Goal: Communication & Community: Answer question/provide support

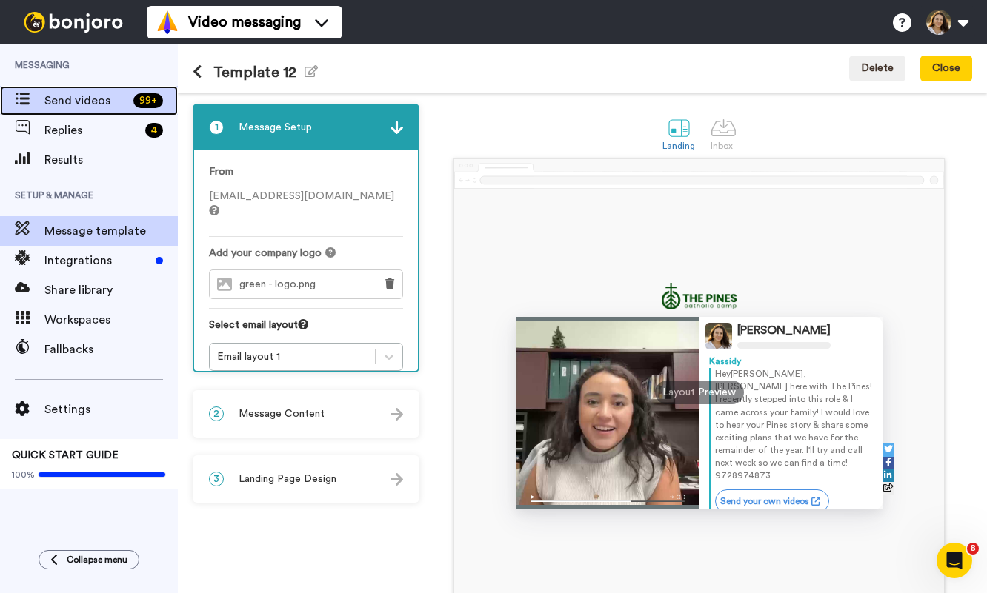
click at [67, 101] on span "Send videos" at bounding box center [85, 101] width 83 height 18
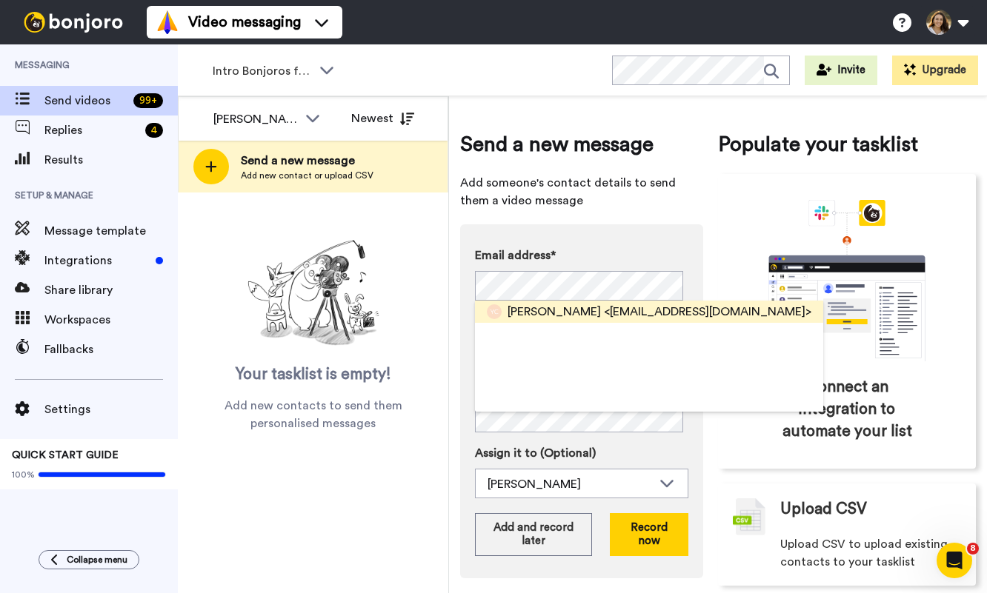
click at [564, 308] on span "Yvette Cudal" at bounding box center [553, 312] width 93 height 18
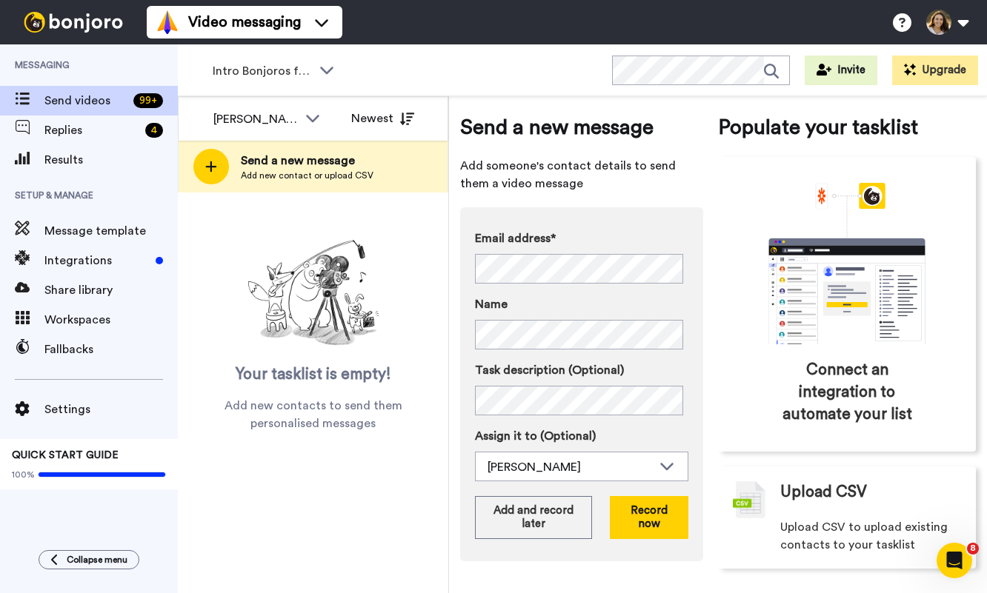
scroll to position [19, 0]
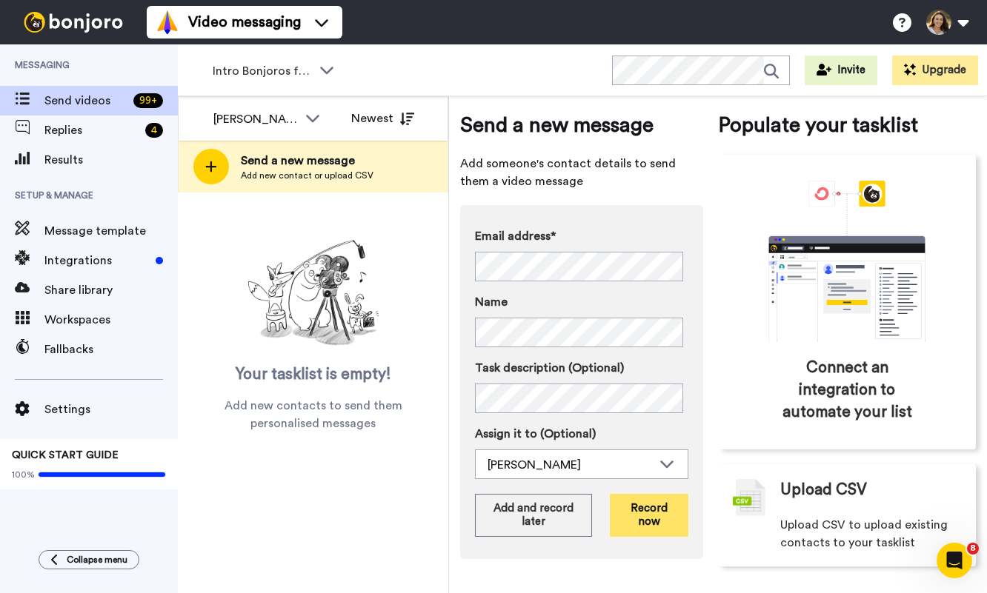
click at [653, 519] on button "Record now" at bounding box center [649, 515] width 79 height 43
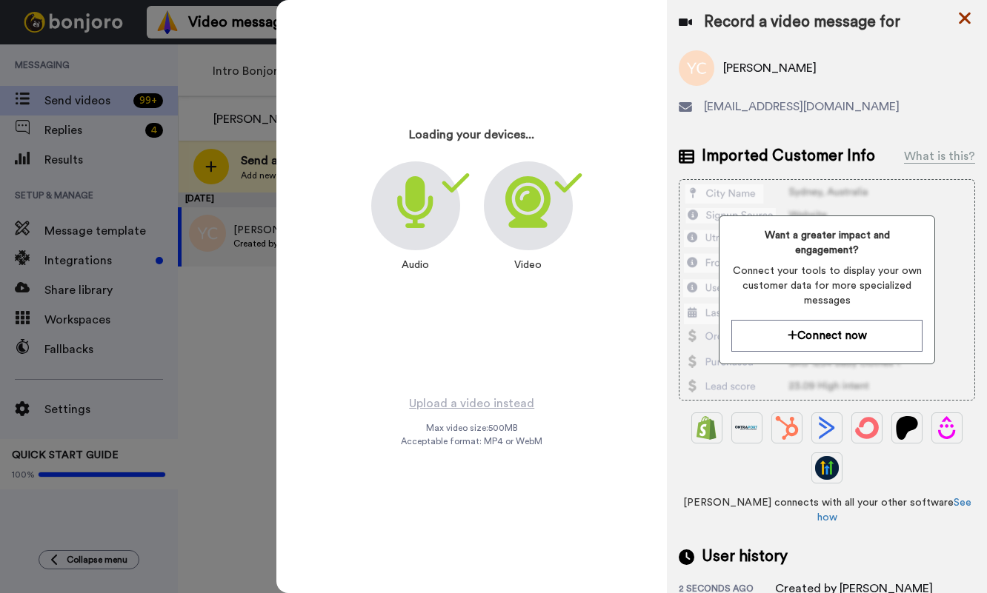
click at [961, 20] on icon at bounding box center [964, 18] width 15 height 19
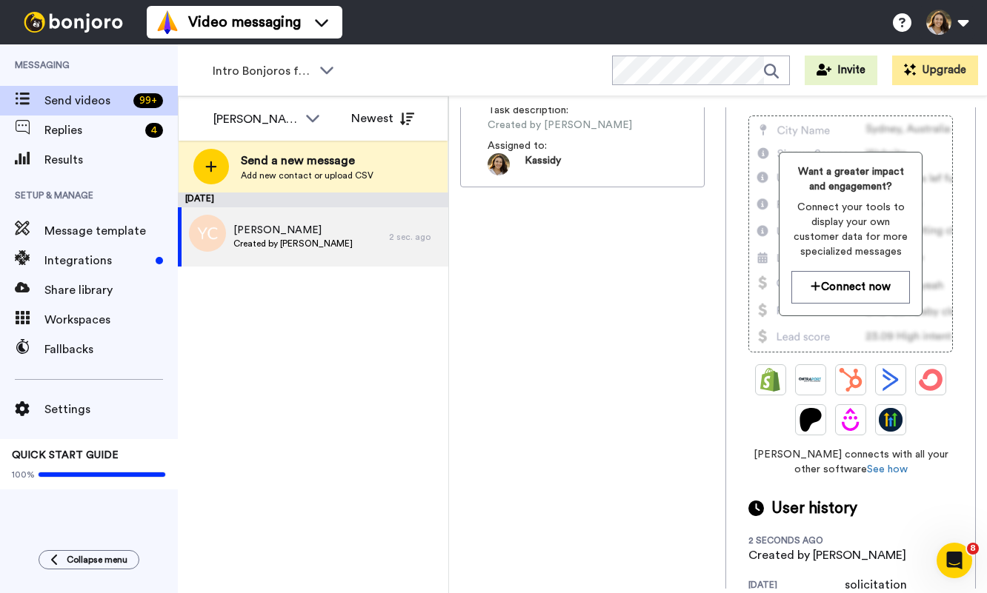
scroll to position [184, 0]
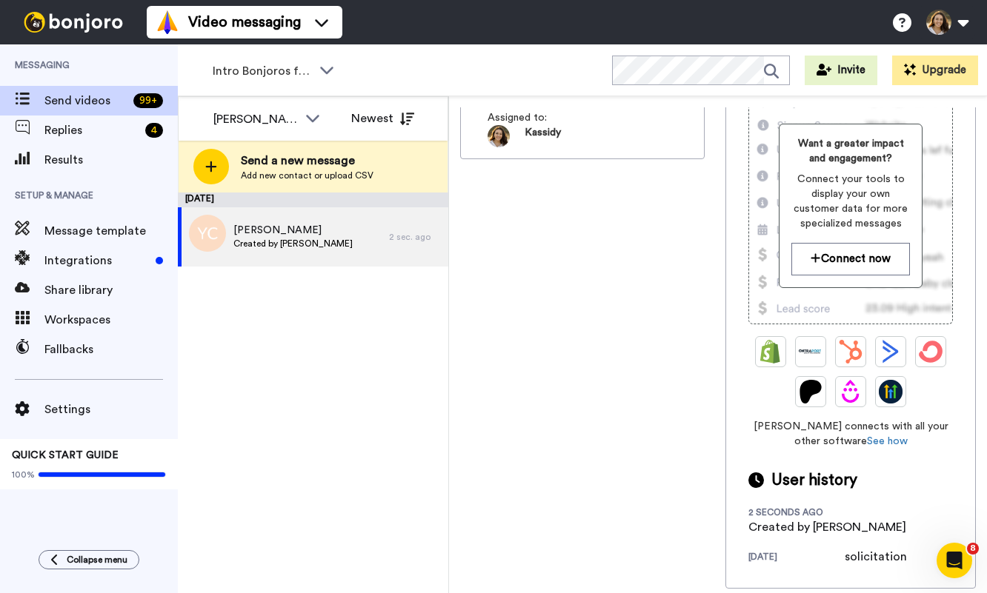
click at [766, 556] on div "1 month ago" at bounding box center [796, 558] width 96 height 15
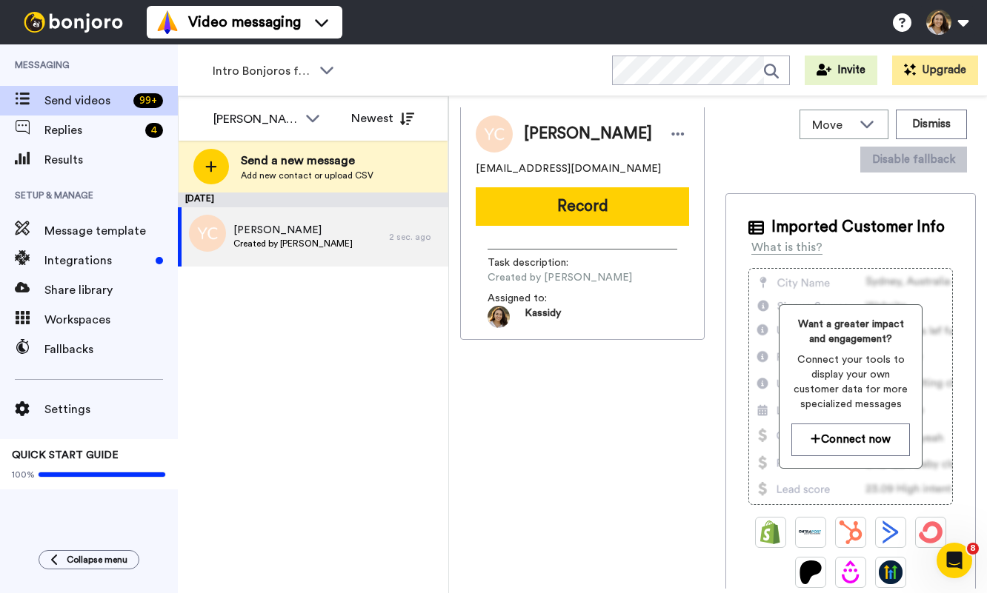
scroll to position [0, 0]
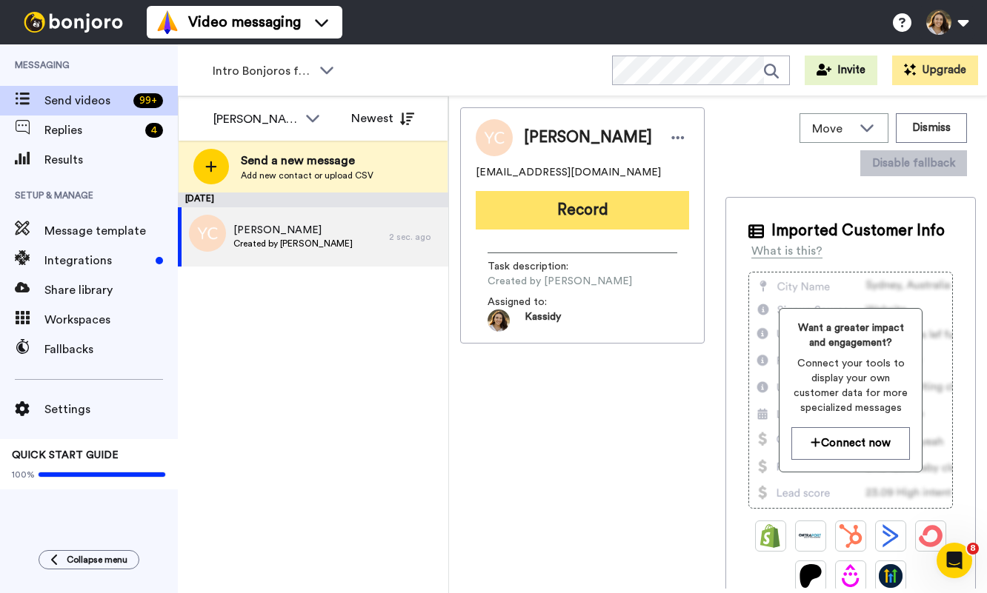
click at [621, 225] on button "Record" at bounding box center [582, 210] width 213 height 39
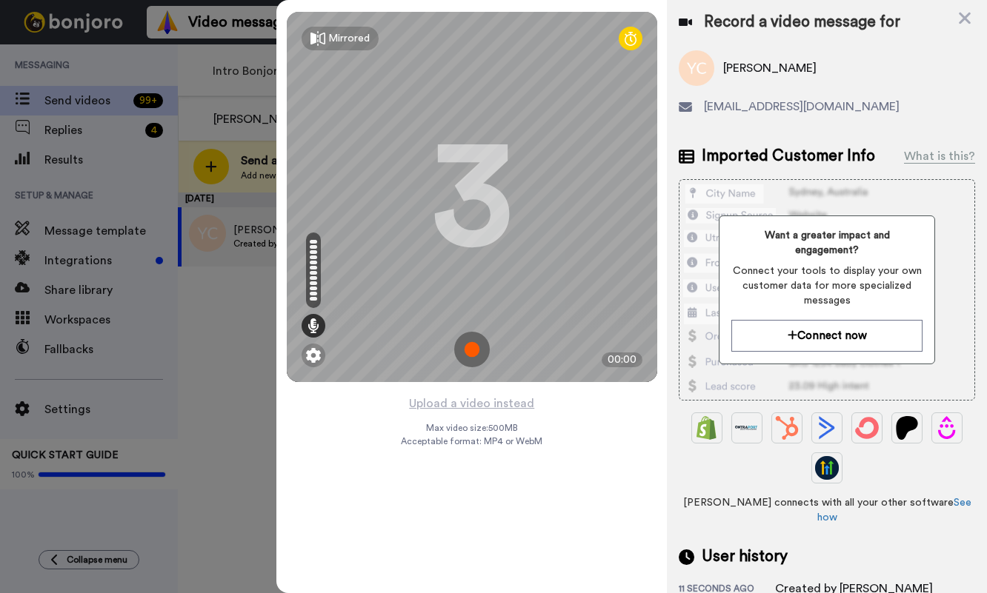
click at [462, 347] on img at bounding box center [472, 350] width 36 height 36
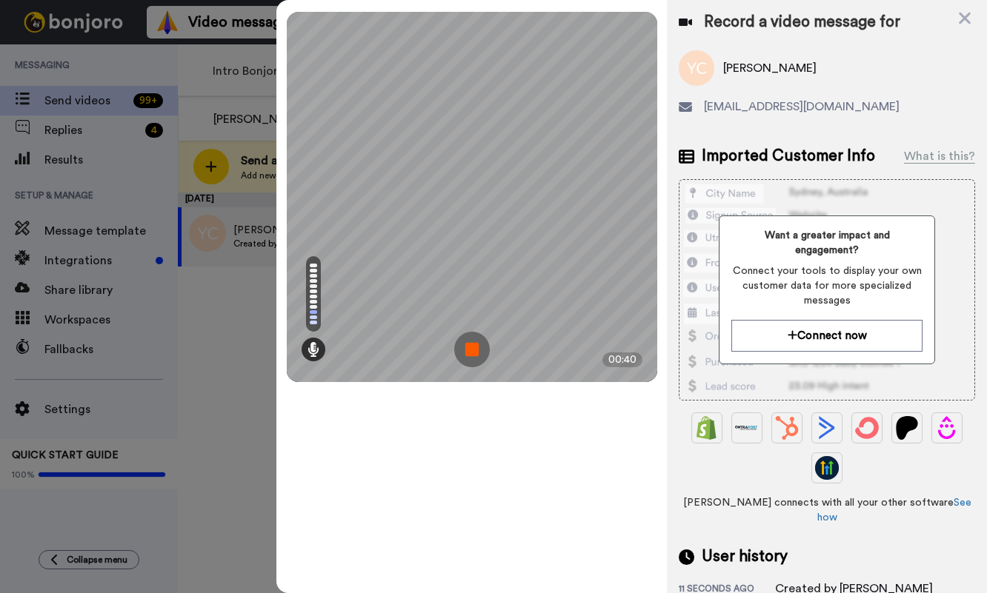
click at [462, 347] on img at bounding box center [472, 350] width 36 height 36
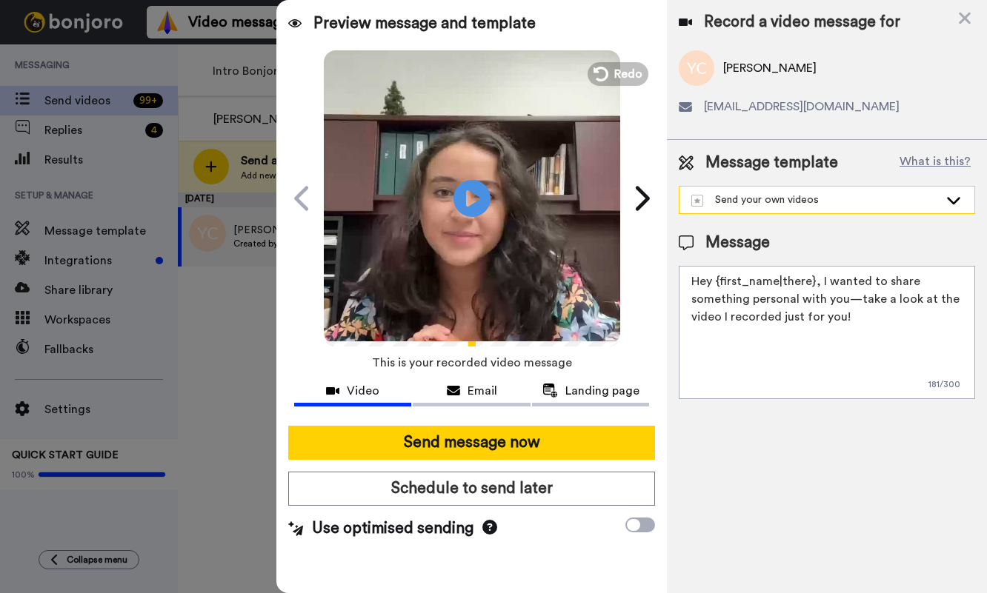
click at [822, 207] on div "Send your own videos" at bounding box center [826, 200] width 295 height 27
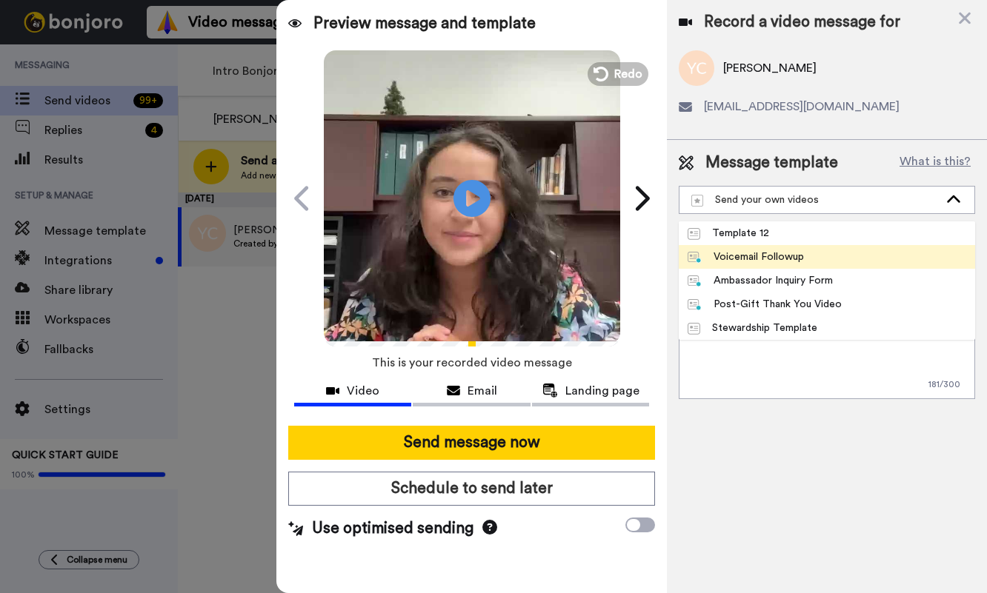
click at [830, 262] on li "Voicemail Followup" at bounding box center [827, 257] width 296 height 24
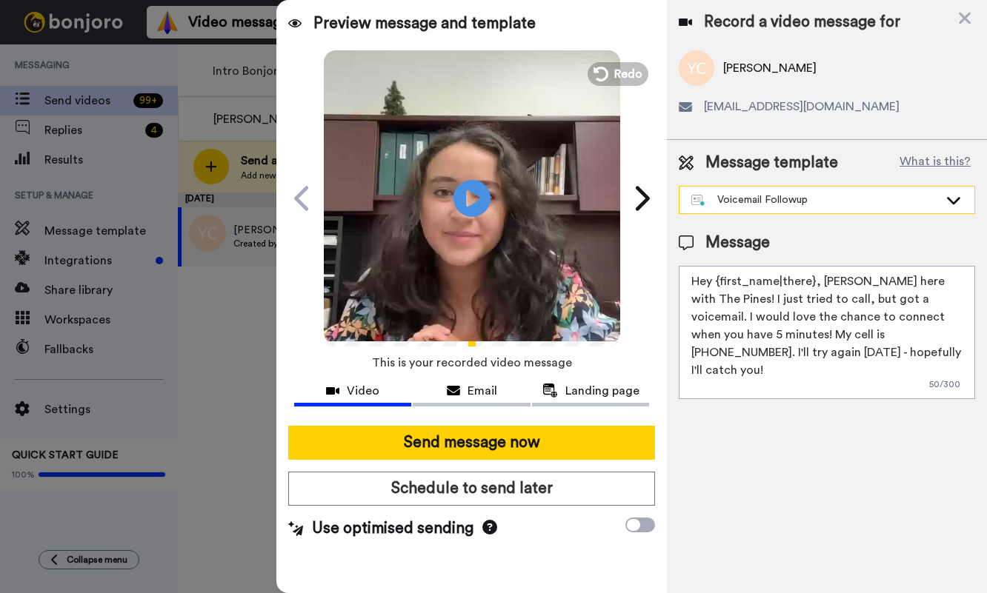
click at [833, 188] on div "Voicemail Followup" at bounding box center [826, 200] width 295 height 27
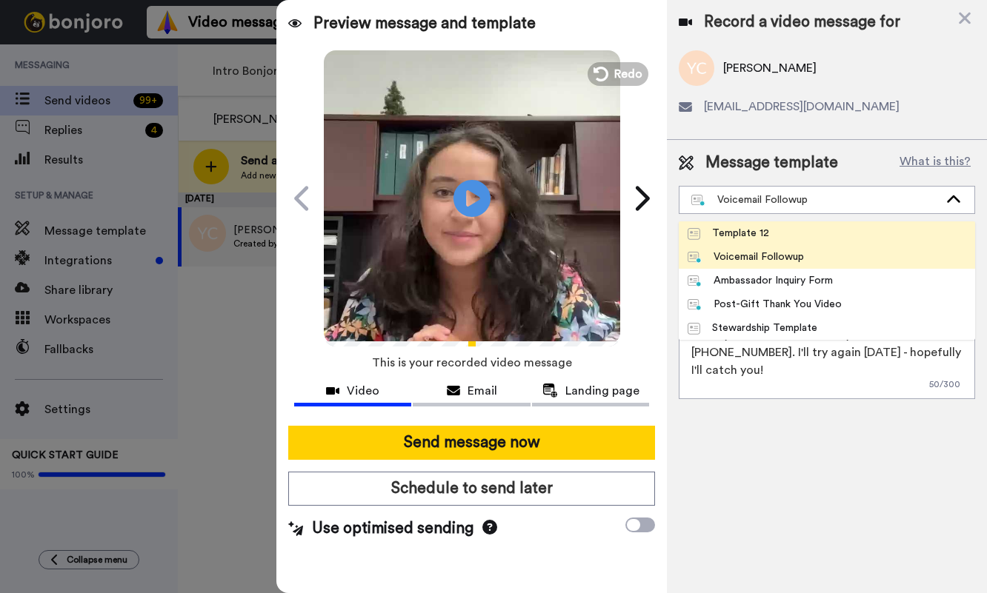
click at [830, 234] on li "Template 12" at bounding box center [827, 233] width 296 height 24
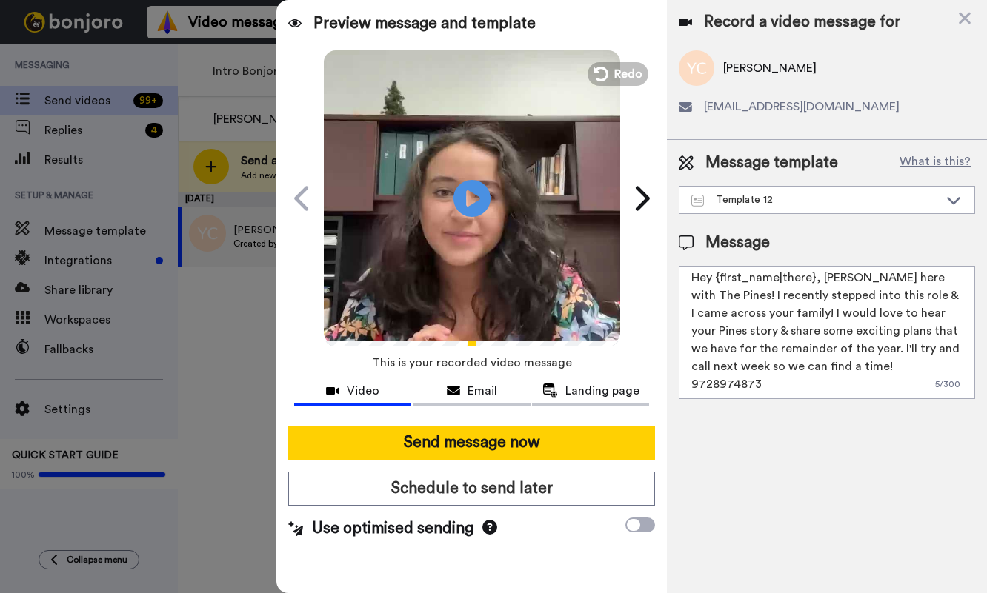
scroll to position [4, 0]
click at [710, 384] on textarea "Hey {first_name|there}, Kassidy Sanders here with The Pines! I recently stepped…" at bounding box center [827, 332] width 296 height 133
click at [712, 384] on textarea "Hey {first_name|there}, Kassidy Sanders here with The Pines! I recently stepped…" at bounding box center [827, 332] width 296 height 133
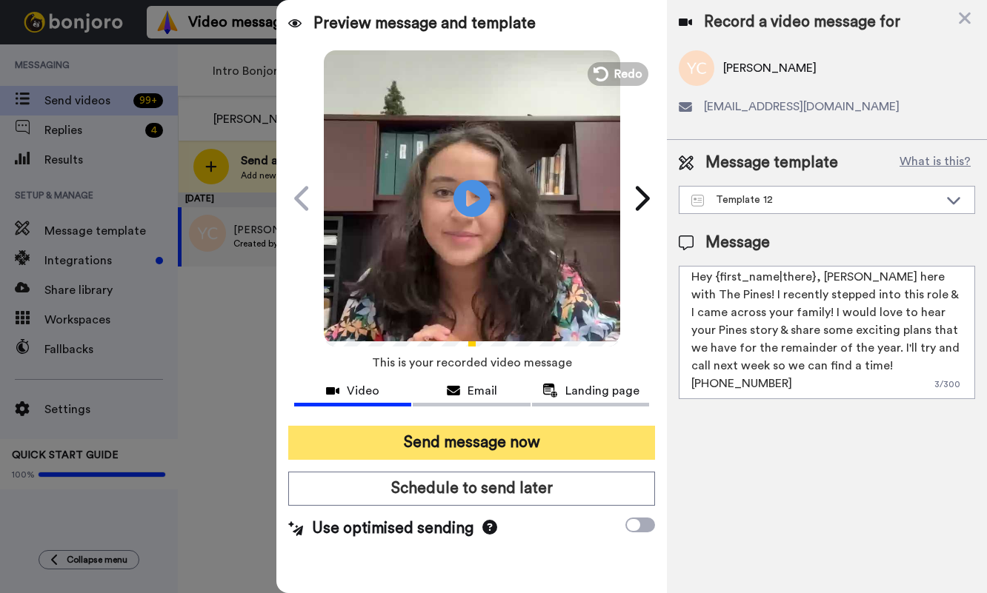
type textarea "Hey {first_name|there}, Kassidy Sanders here with The Pines! I recently stepped…"
click at [550, 441] on button "Send message now" at bounding box center [471, 443] width 367 height 34
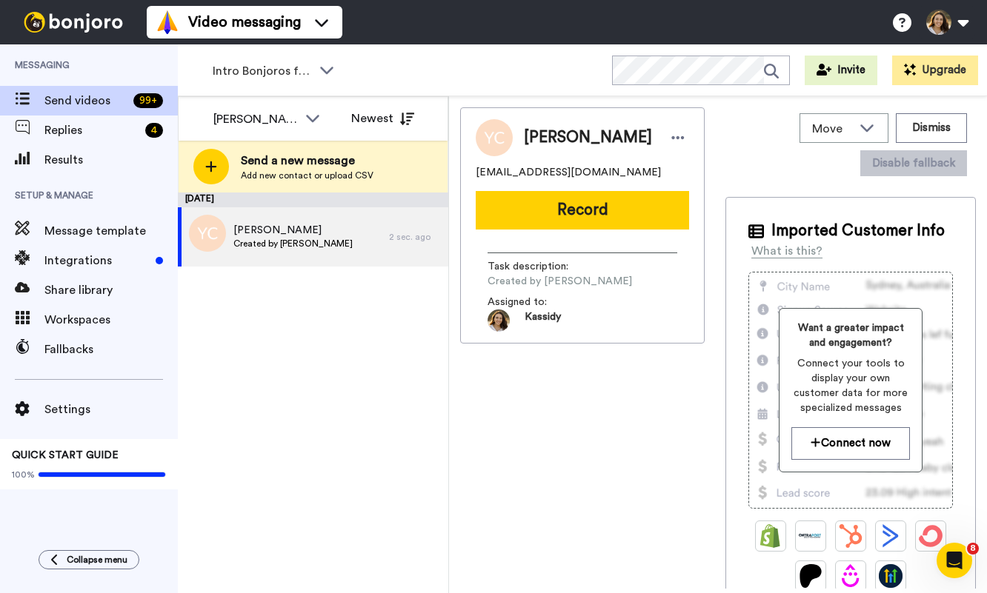
scroll to position [0, 0]
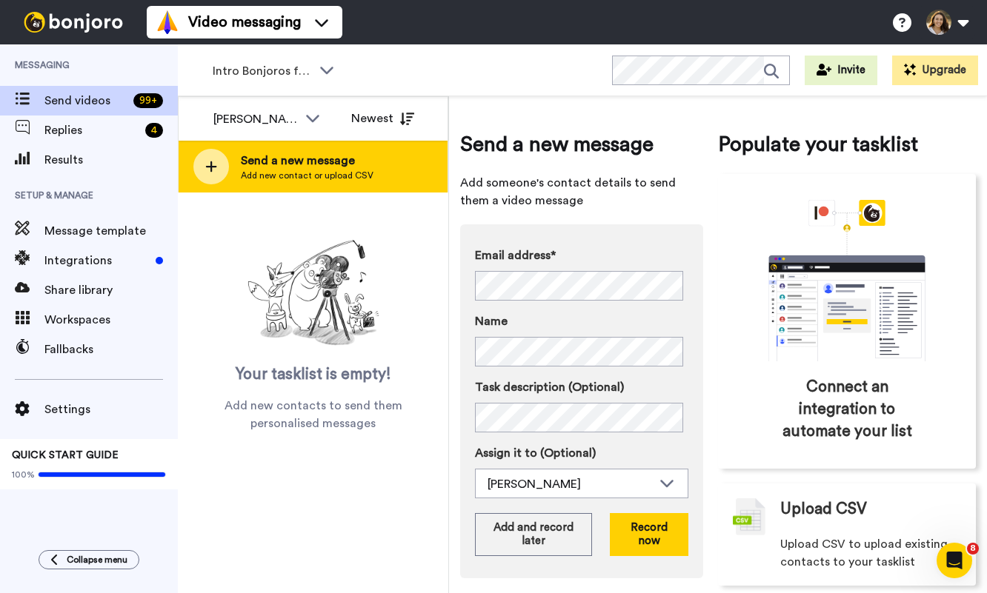
click at [384, 156] on div "Send a new message Add new contact or upload CSV" at bounding box center [313, 167] width 269 height 52
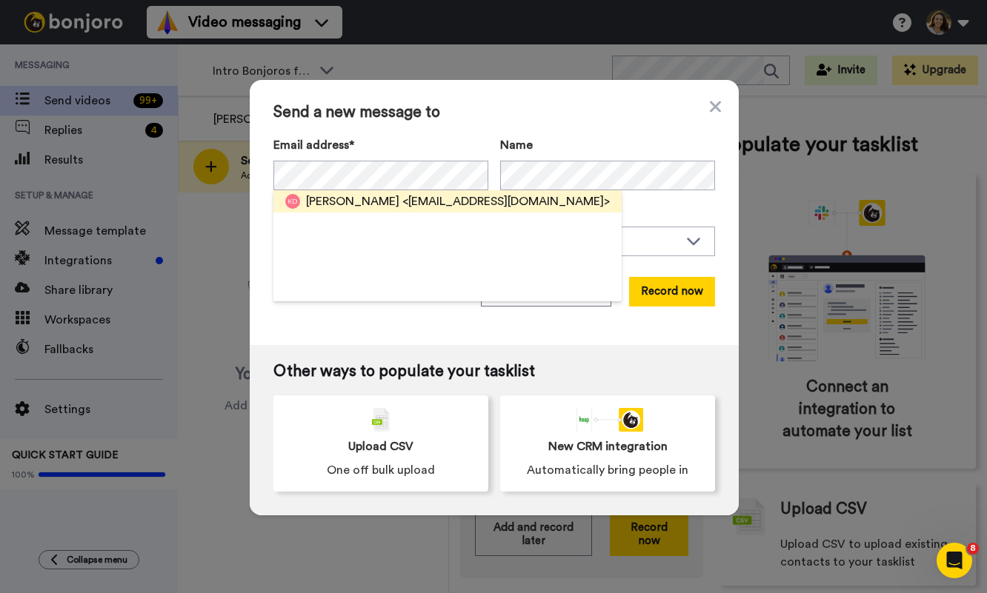
click at [410, 200] on span "<kellydene@gmail.com>" at bounding box center [505, 202] width 207 height 18
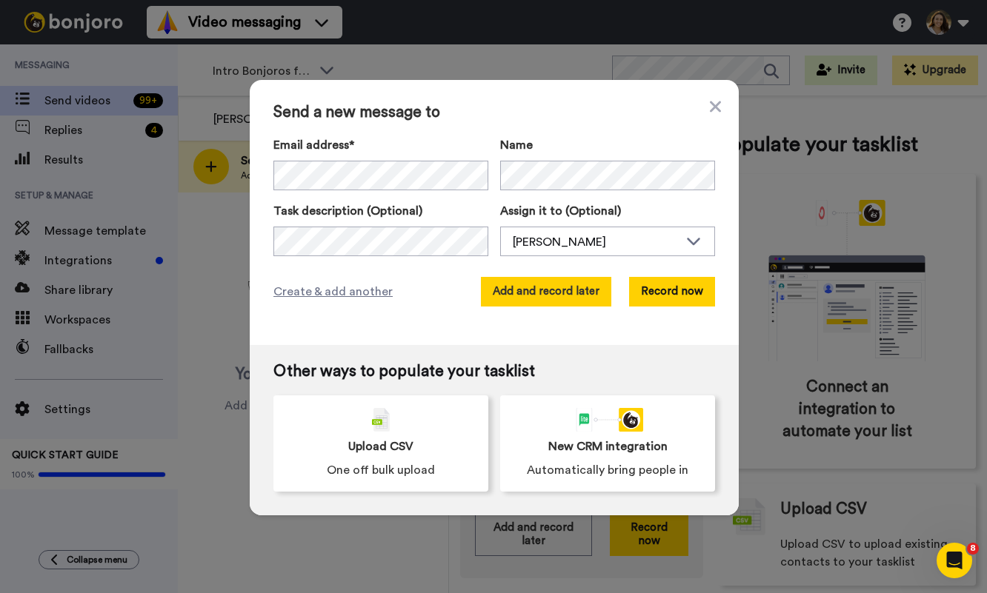
click at [519, 297] on button "Add and record later" at bounding box center [546, 292] width 130 height 30
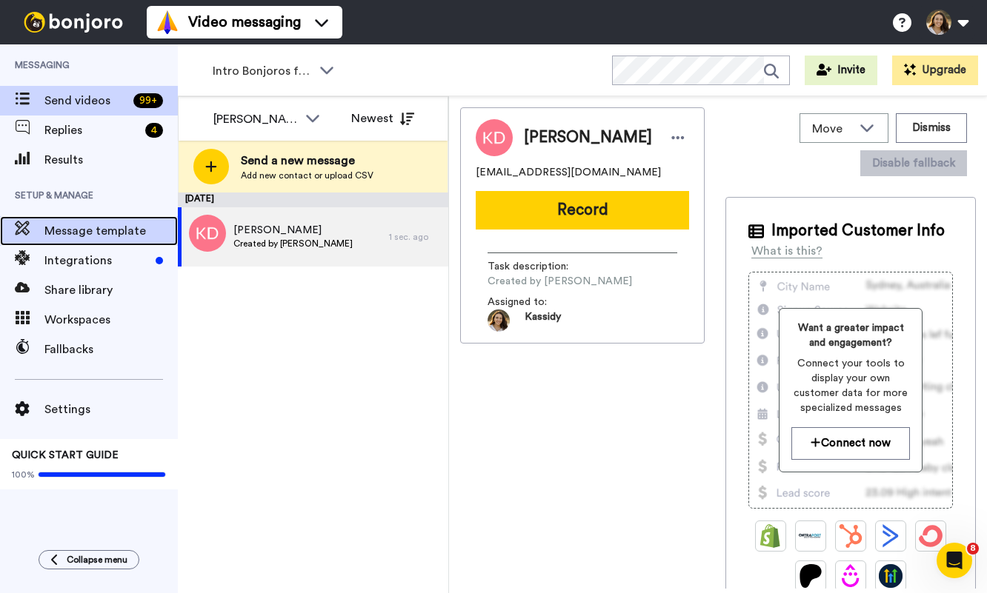
click at [101, 238] on span "Message template" at bounding box center [110, 231] width 133 height 18
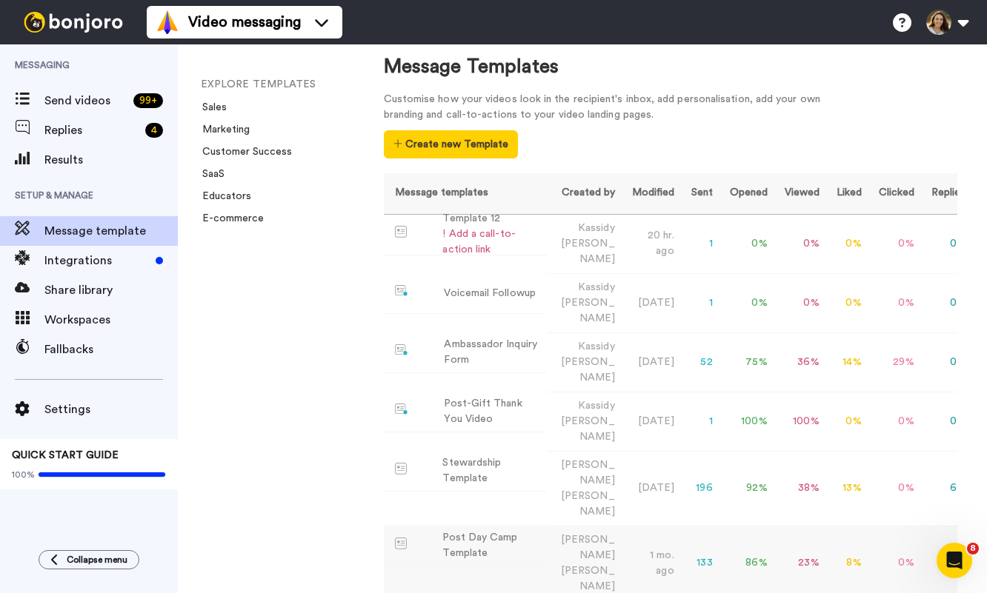
scroll to position [12, 0]
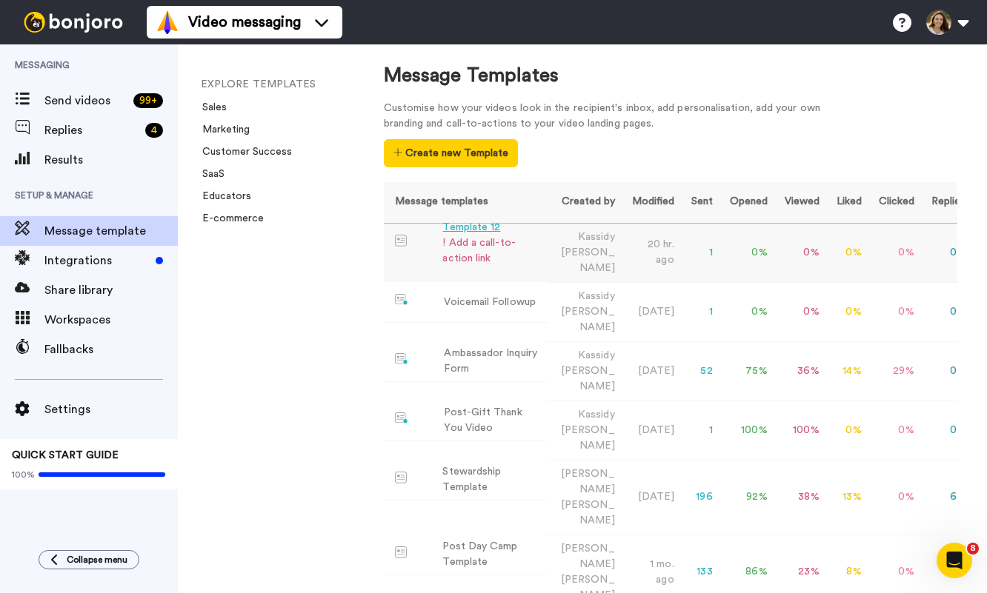
click at [482, 233] on div "Template 12" at bounding box center [491, 228] width 98 height 16
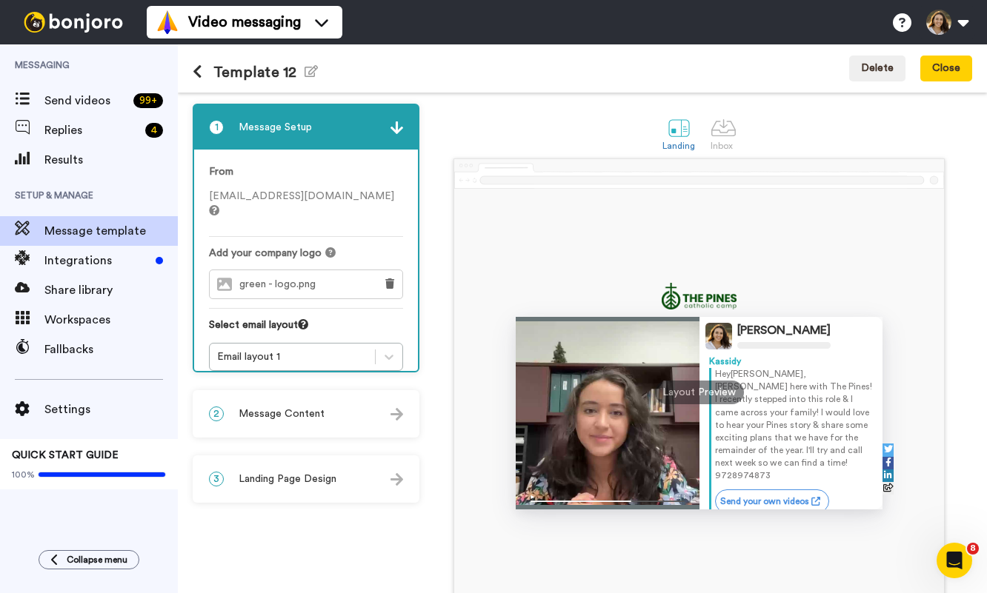
click at [315, 76] on div "Template 12 Edit name Delete Close" at bounding box center [582, 68] width 809 height 48
click at [309, 71] on icon "button" at bounding box center [310, 71] width 13 height 12
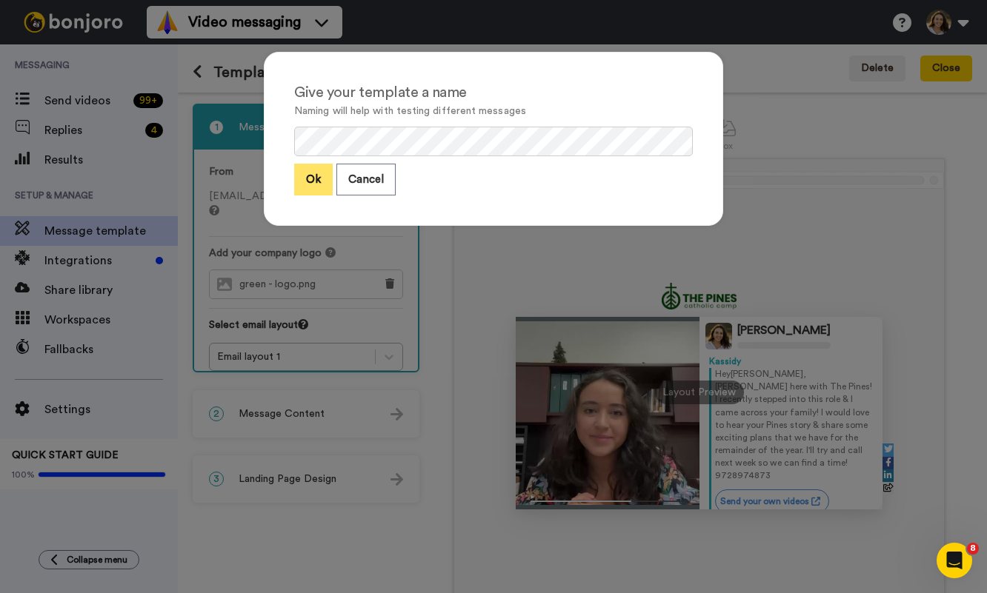
click at [303, 192] on button "Ok" at bounding box center [313, 180] width 39 height 32
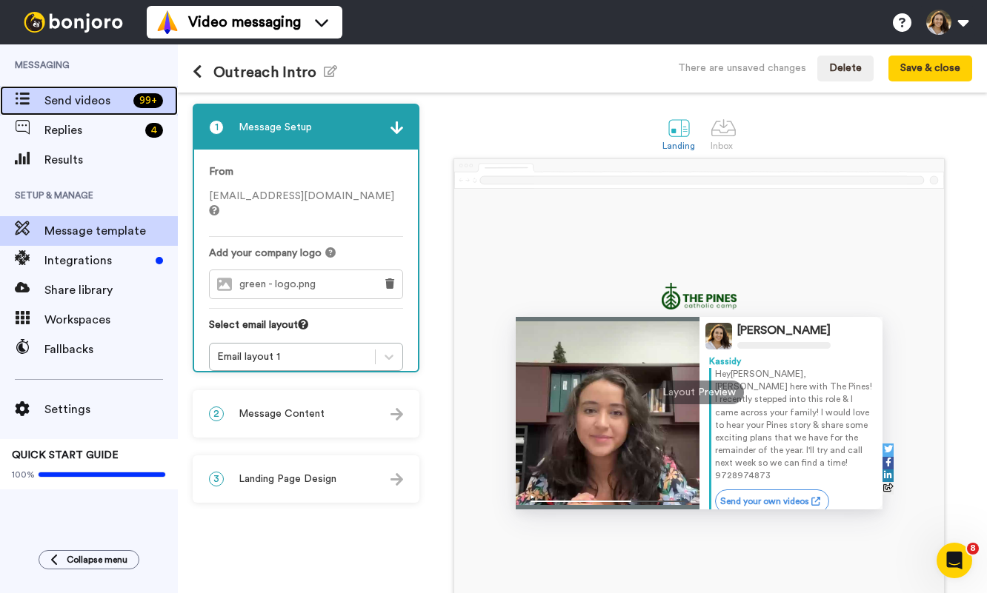
click at [89, 100] on span "Send videos" at bounding box center [85, 101] width 83 height 18
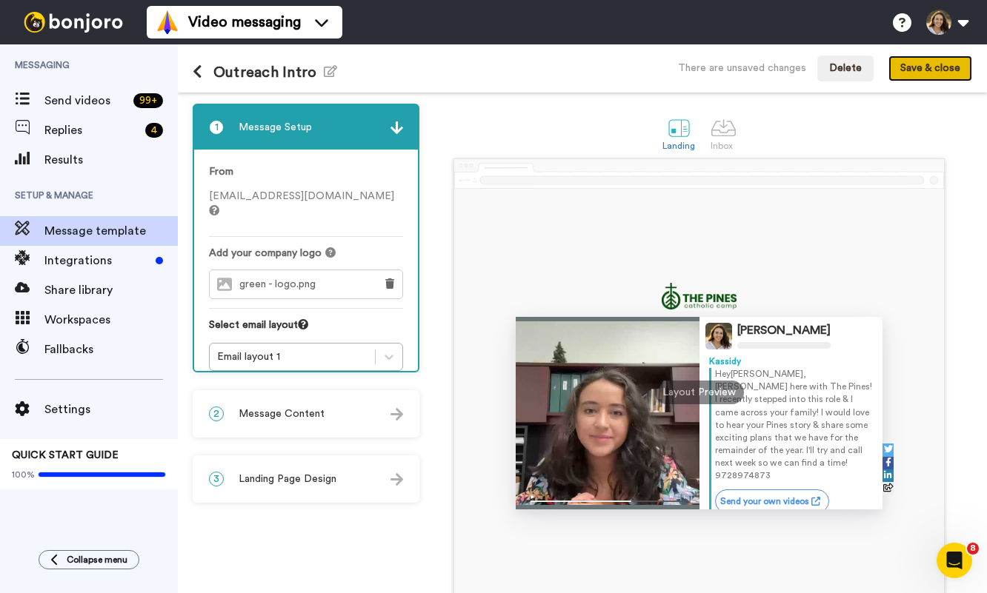
click at [938, 64] on button "Save & close" at bounding box center [930, 69] width 84 height 27
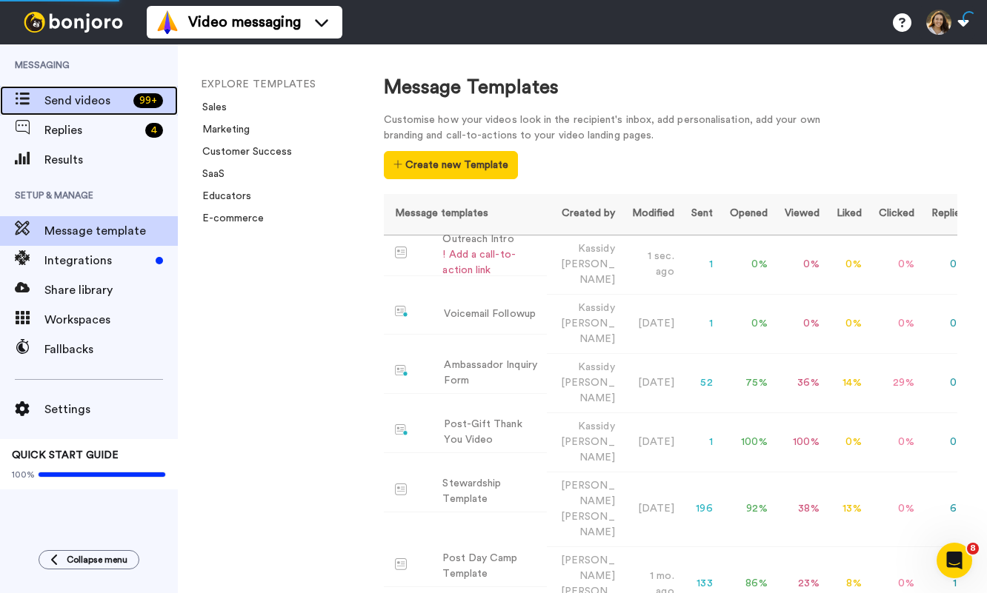
click at [102, 102] on span "Send videos" at bounding box center [85, 101] width 83 height 18
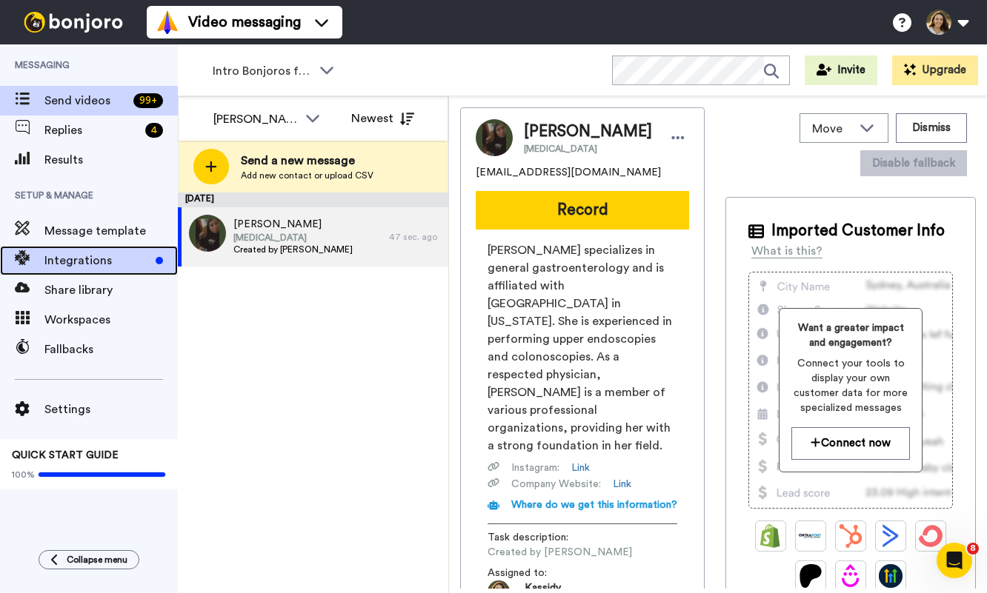
click at [119, 247] on div "Integrations" at bounding box center [89, 261] width 178 height 30
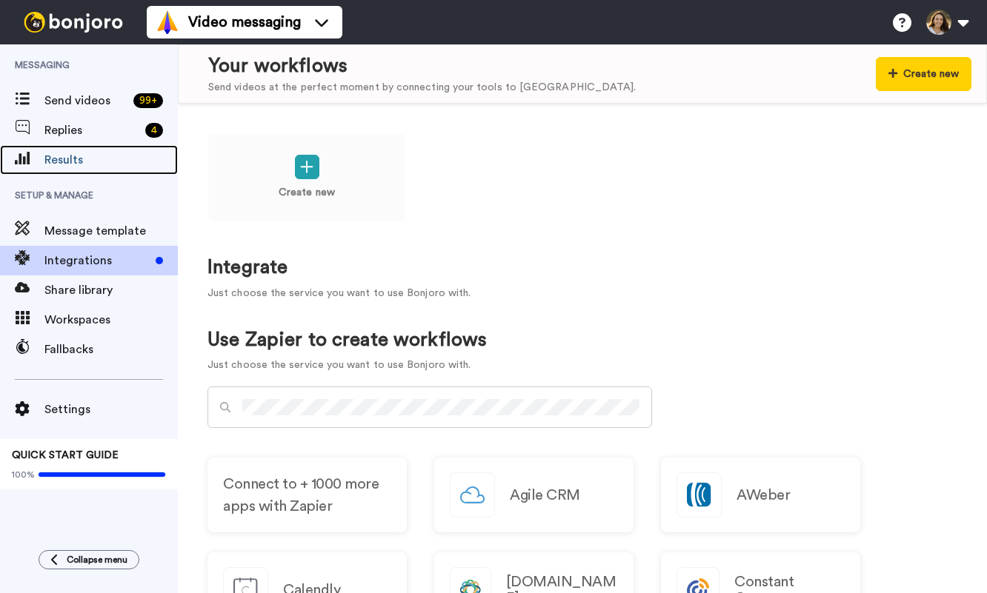
click at [101, 155] on span "Results" at bounding box center [110, 160] width 133 height 18
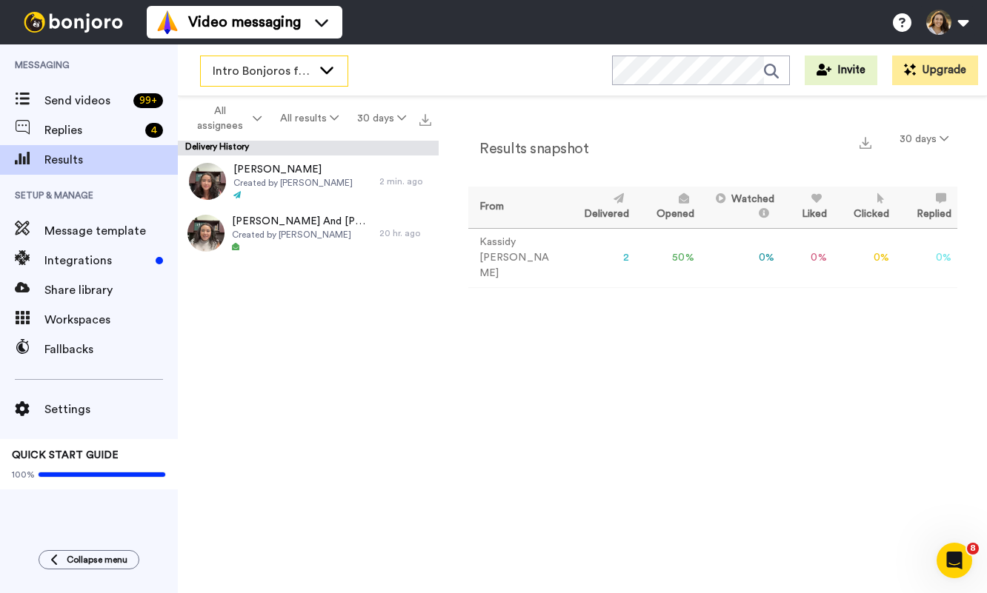
click at [224, 73] on span "Intro Bonjoros for NTXGD" at bounding box center [262, 71] width 99 height 18
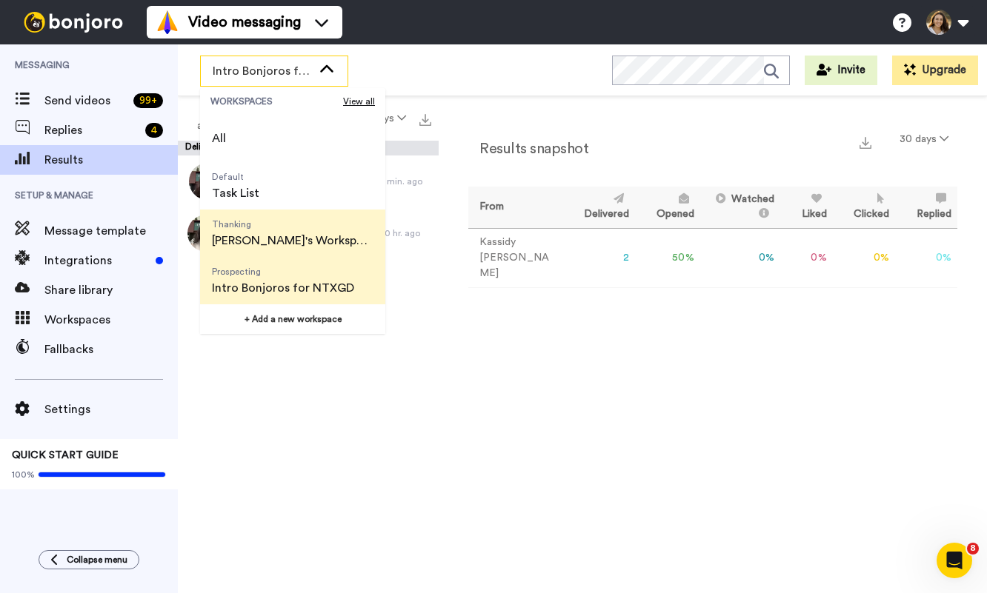
click at [233, 217] on span "Thanking [PERSON_NAME]'s Workspace" at bounding box center [292, 233] width 185 height 47
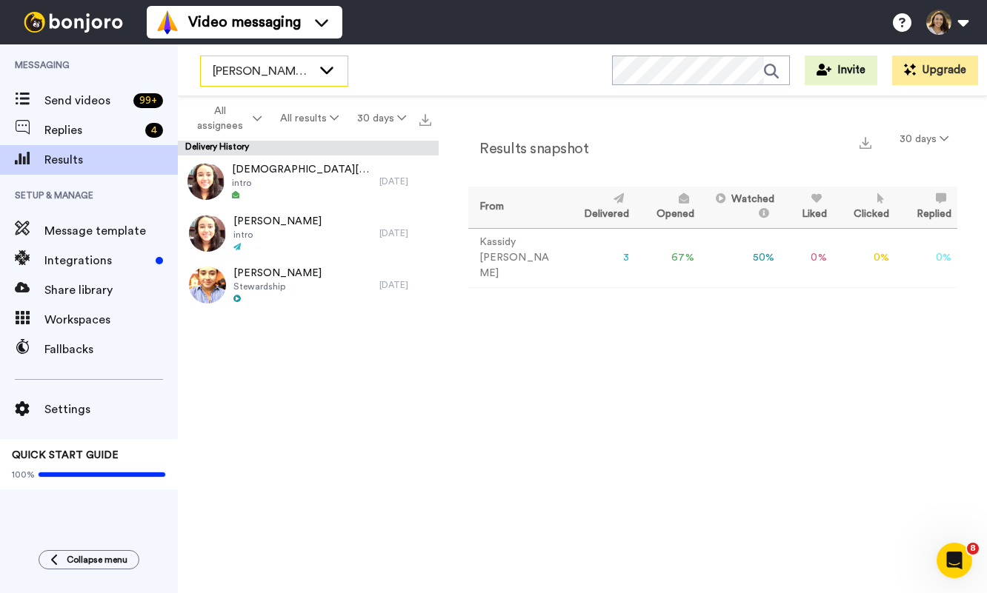
click at [233, 62] on span "[PERSON_NAME]'s Workspace" at bounding box center [262, 71] width 99 height 18
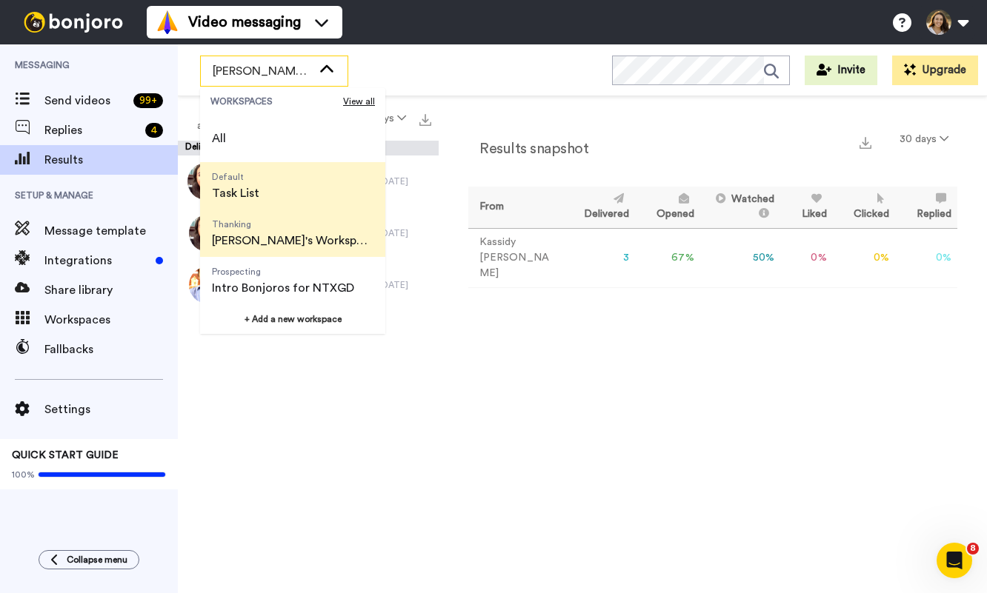
click at [235, 176] on span "Default" at bounding box center [235, 177] width 47 height 12
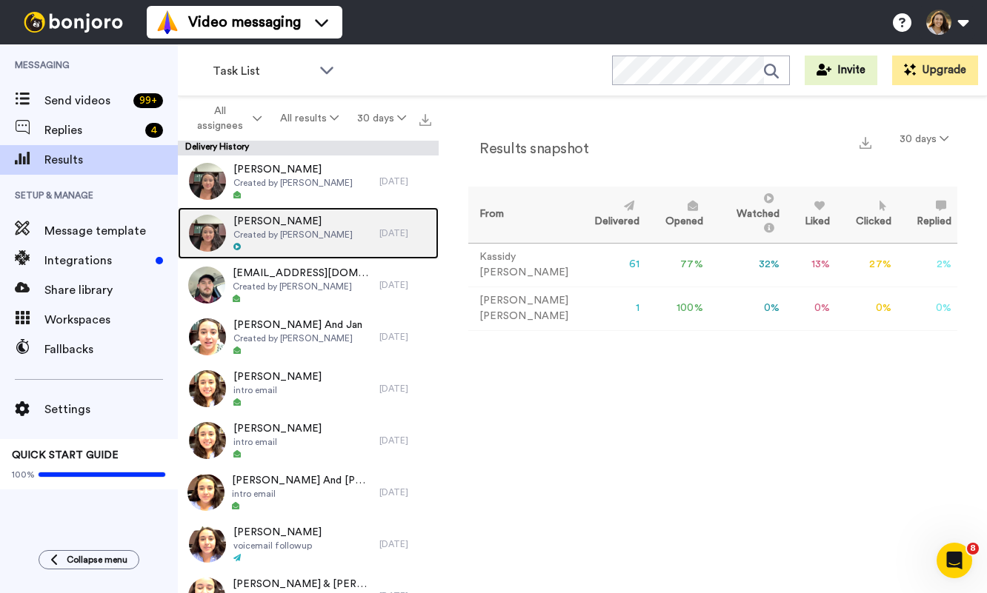
click at [230, 221] on div "[PERSON_NAME] Created by [PERSON_NAME]" at bounding box center [278, 233] width 201 height 52
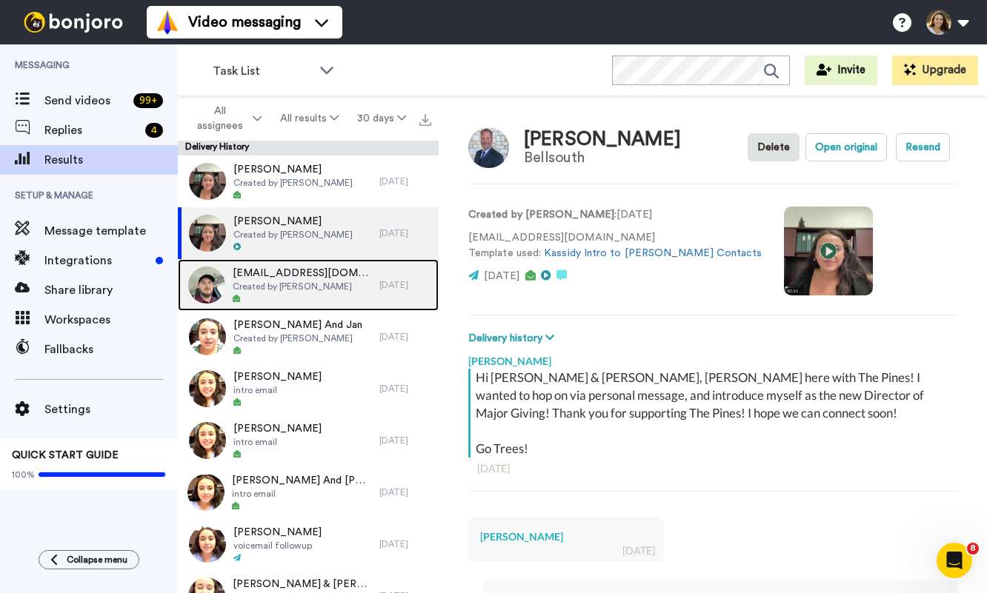
click at [209, 283] on img at bounding box center [206, 285] width 37 height 37
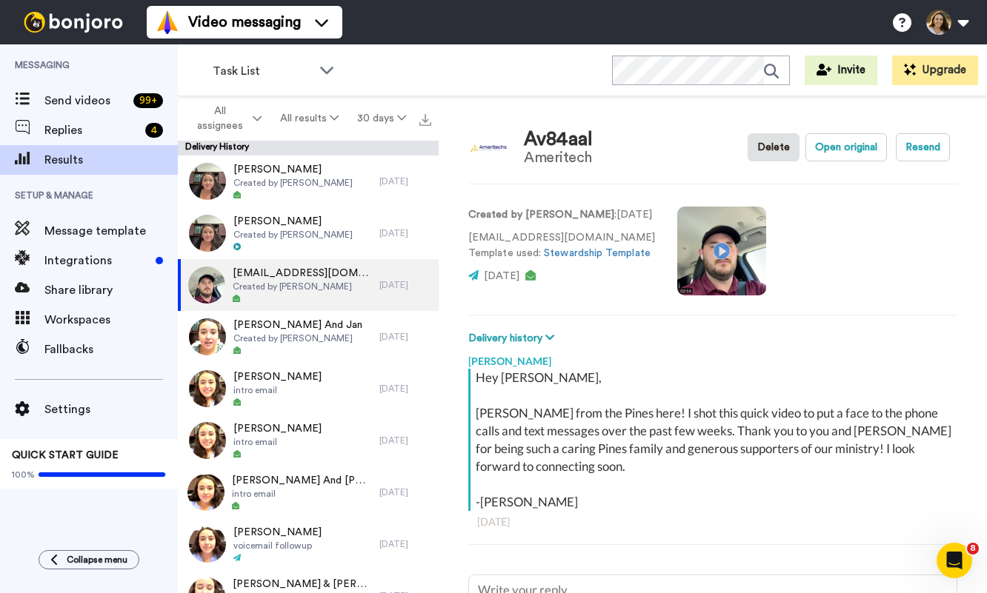
click at [718, 253] on video at bounding box center [721, 251] width 89 height 89
drag, startPoint x: 584, startPoint y: 239, endPoint x: 457, endPoint y: 242, distance: 126.7
click at [457, 242] on div "Av84aal Ameritech Delete Open original Resend Created by [PERSON_NAME] : [DATE]…" at bounding box center [713, 348] width 548 height 504
copy p "[EMAIL_ADDRESS][DOMAIN_NAME]"
click at [299, 68] on span "Task List" at bounding box center [262, 71] width 99 height 18
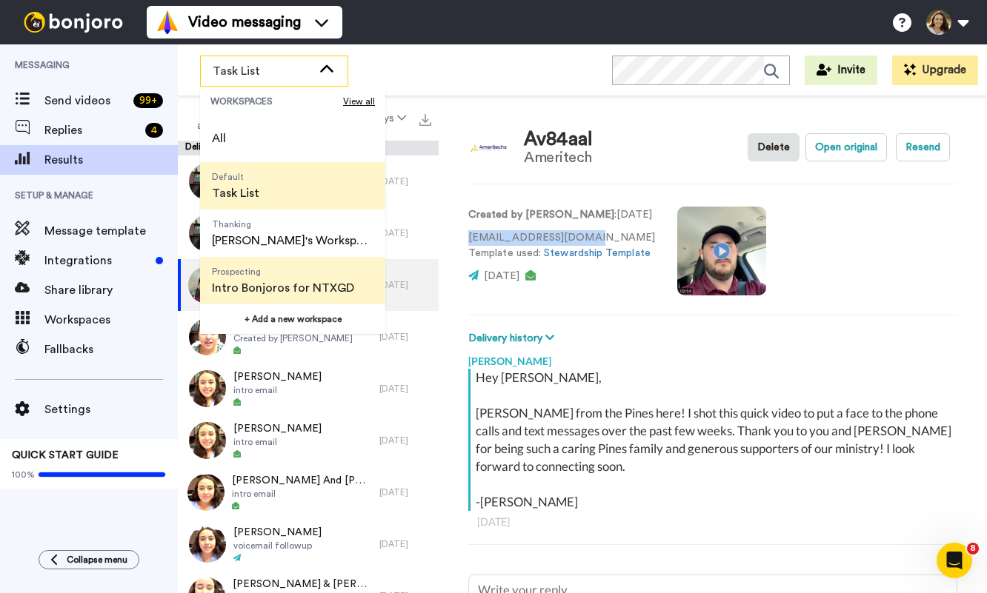
click at [299, 270] on span "Prospecting" at bounding box center [283, 272] width 142 height 12
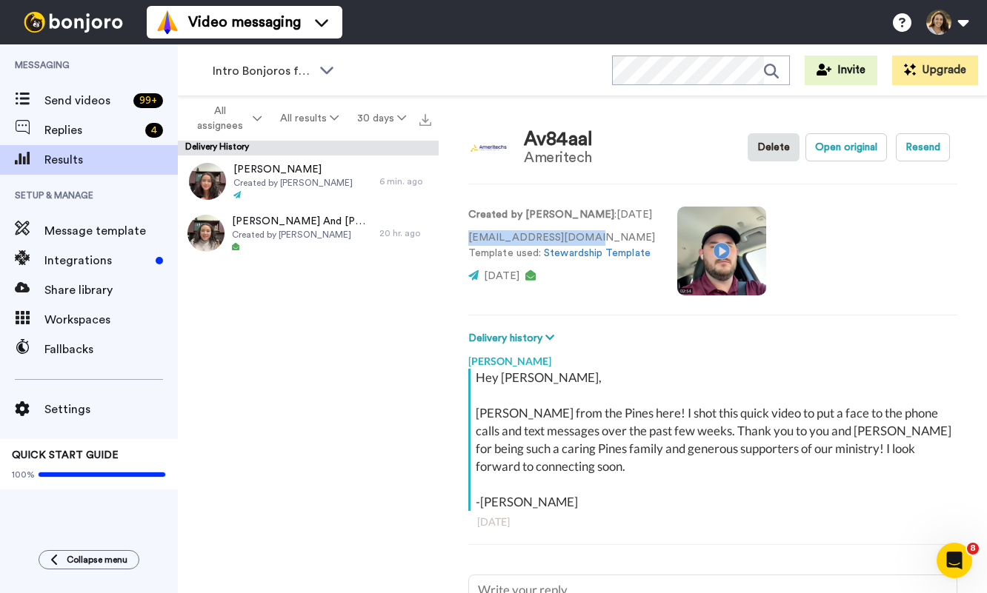
click at [727, 273] on video at bounding box center [721, 251] width 89 height 89
type textarea "x"
